Goal: Information Seeking & Learning: Learn about a topic

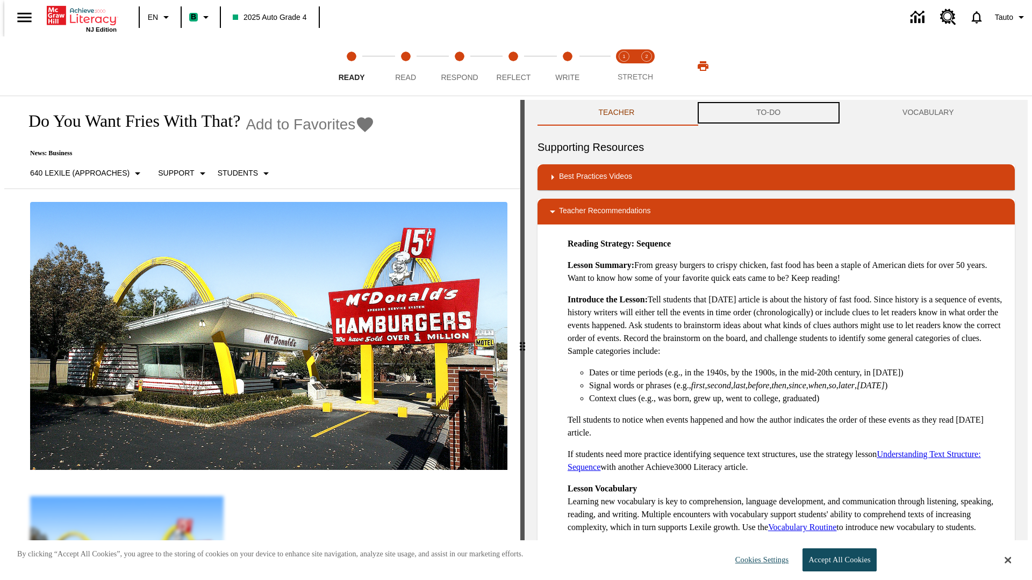
click at [769, 113] on button "TO-DO" at bounding box center [768, 113] width 146 height 26
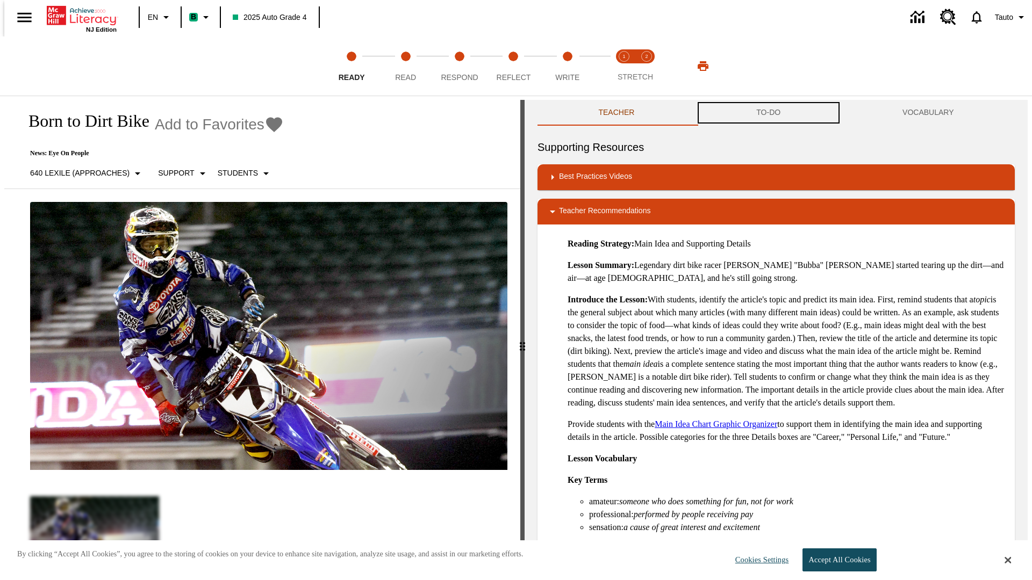
click at [769, 113] on button "TO-DO" at bounding box center [768, 113] width 146 height 26
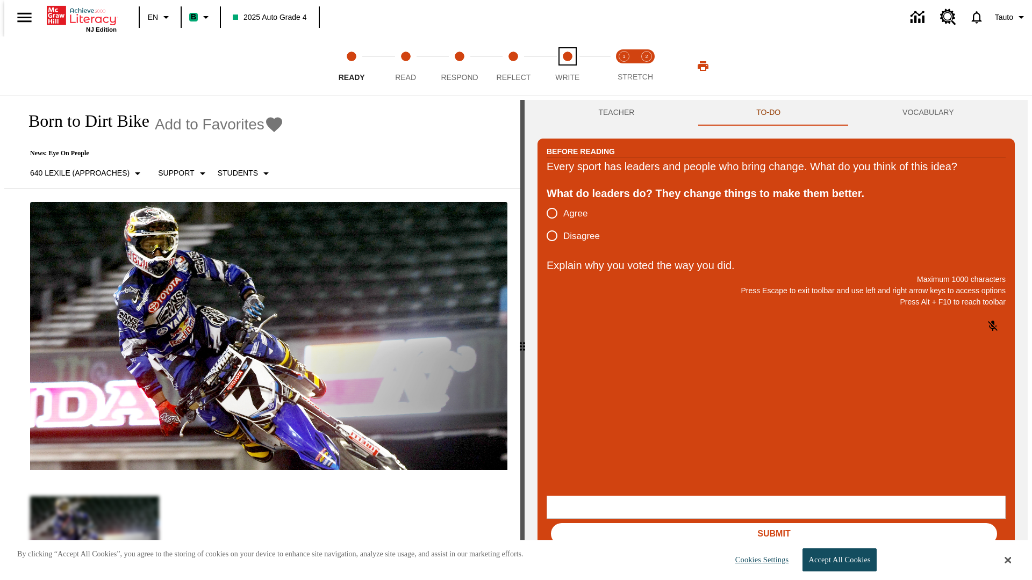
click at [567, 66] on span "Write" at bounding box center [567, 72] width 24 height 19
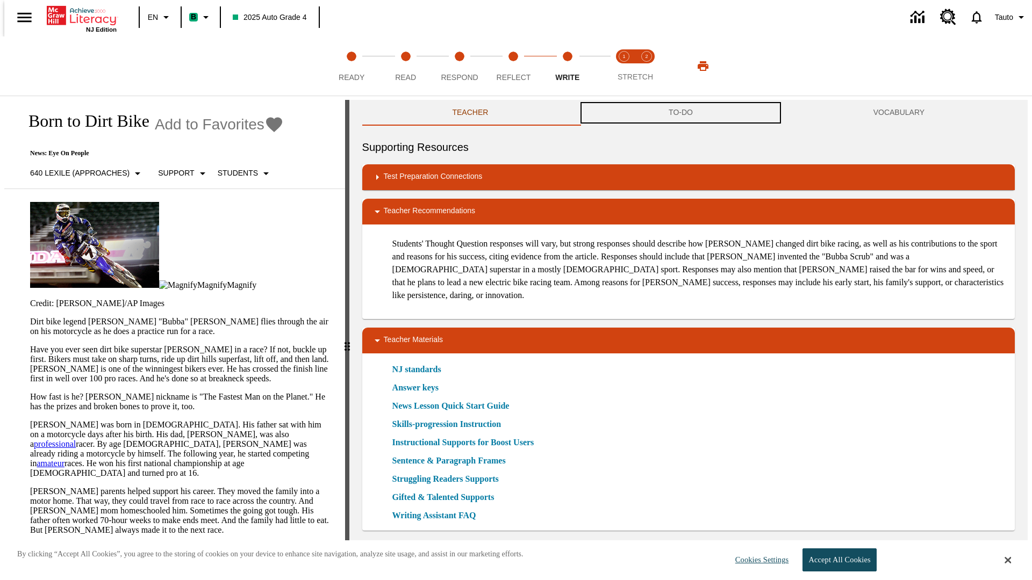
scroll to position [1, 0]
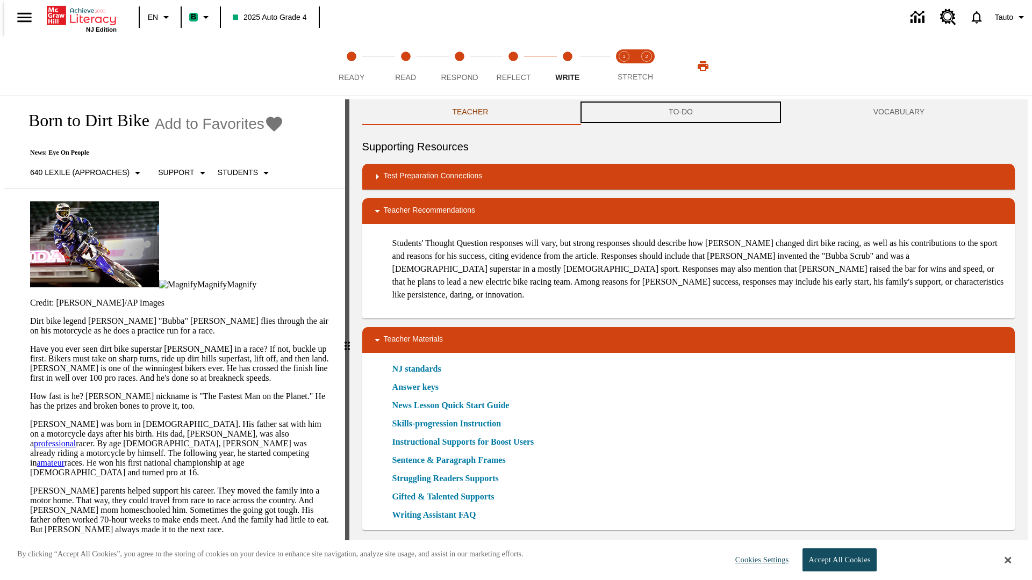
click at [681, 113] on button "TO-DO" at bounding box center [680, 112] width 205 height 26
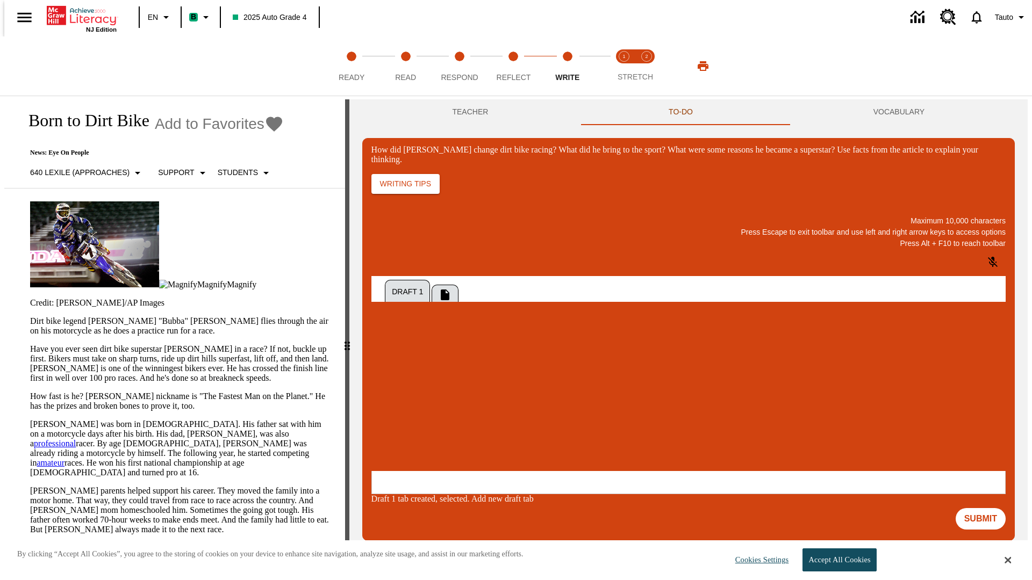
scroll to position [0, 0]
